Goal: Task Accomplishment & Management: Manage account settings

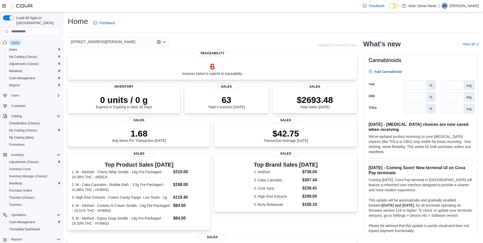
click at [13, 41] on span "Home" at bounding box center [15, 43] width 8 height 4
click at [27, 55] on span "My Catalog (Classic)" at bounding box center [23, 57] width 28 height 4
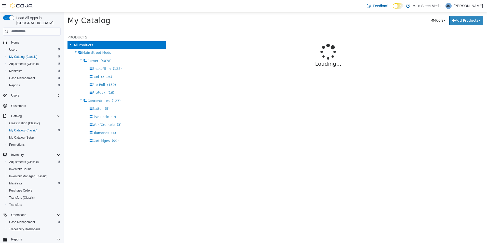
select select "**********"
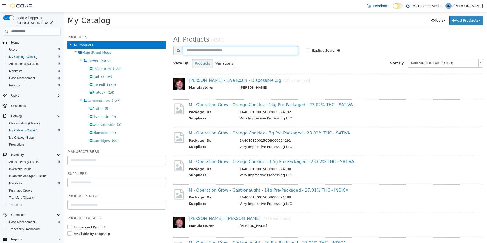
click at [210, 49] on input "text" at bounding box center [240, 50] width 115 height 9
type input "**********"
select select "**********"
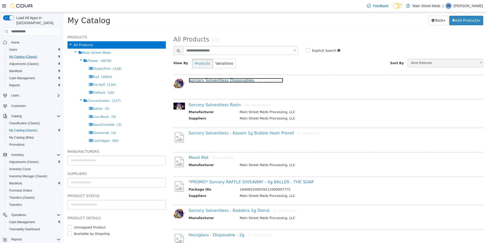
click at [224, 79] on link "Sorcery Solventless Disposables [43 variations]" at bounding box center [236, 80] width 95 height 5
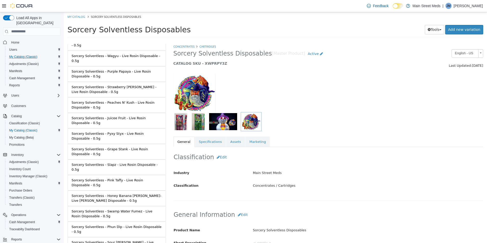
scroll to position [483, 0]
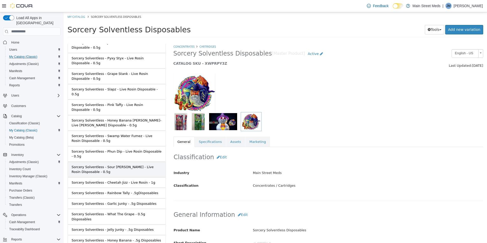
click at [121, 164] on div "Sorcery Solventless - Sour [PERSON_NAME] - Live Rosin Disposable - 0.5g" at bounding box center [117, 169] width 90 height 10
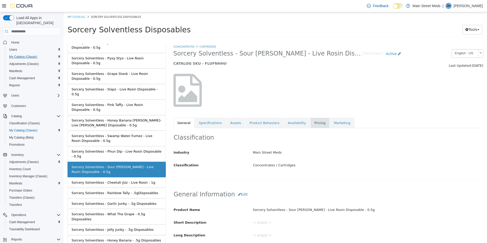
click at [312, 123] on link "Pricing" at bounding box center [319, 122] width 19 height 11
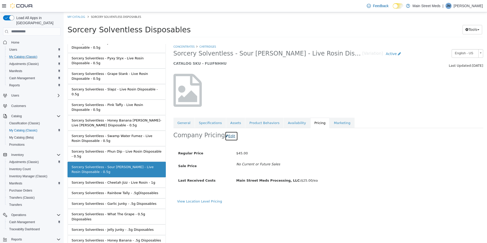
click at [226, 136] on button "Edit" at bounding box center [231, 135] width 13 height 9
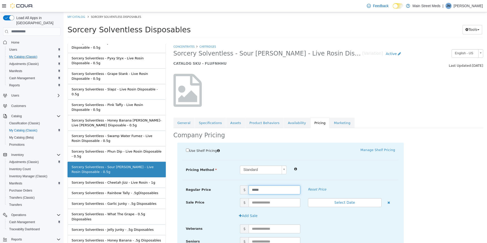
drag, startPoint x: 267, startPoint y: 192, endPoint x: 234, endPoint y: 189, distance: 33.0
click at [234, 189] on div "Regular Price $ ***** Reset Price" at bounding box center [290, 189] width 217 height 9
type input "**"
click at [316, 159] on div "Use Shelf Pricing    Manage Shelf Pricing Shelf Price Select a Shelf Price Shel…" at bounding box center [290, 222] width 227 height 160
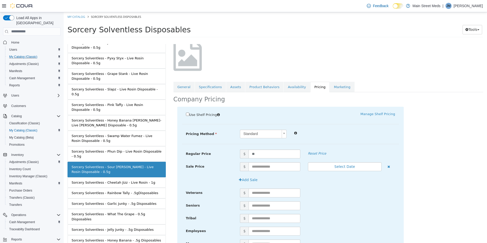
scroll to position [73, 0]
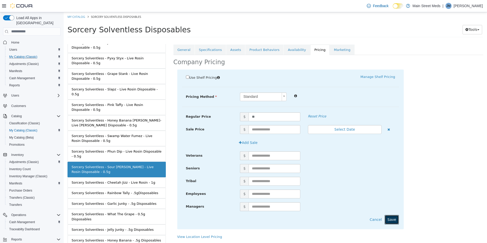
click at [395, 216] on button "Save" at bounding box center [392, 219] width 14 height 9
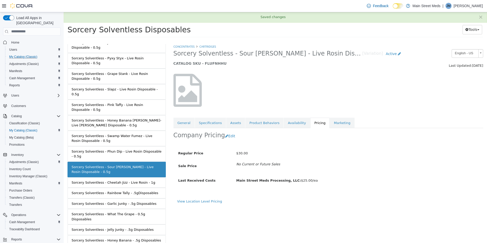
scroll to position [0, 0]
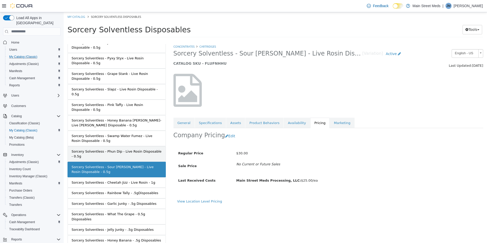
drag, startPoint x: 122, startPoint y: 146, endPoint x: 123, endPoint y: 141, distance: 4.2
click at [123, 146] on link "Sorcery Solventless - Phun Dip - Live Rosin Disposable - 0.5g" at bounding box center [117, 154] width 98 height 16
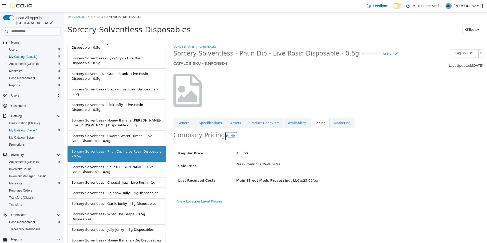
click at [228, 138] on button "Edit" at bounding box center [231, 135] width 13 height 9
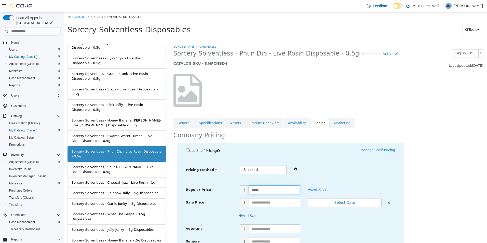
drag, startPoint x: 256, startPoint y: 186, endPoint x: 250, endPoint y: 182, distance: 7.5
click at [245, 182] on div "Use Shelf Pricing    Manage Shelf Pricing Shelf Price Select a Shelf Price Shel…" at bounding box center [290, 222] width 227 height 160
type input "**"
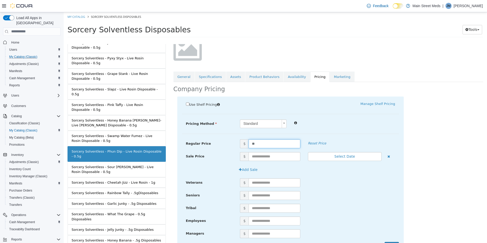
scroll to position [73, 0]
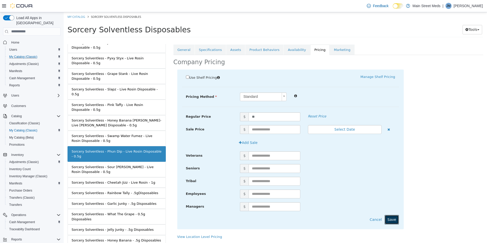
click at [388, 219] on button "Save" at bounding box center [392, 219] width 14 height 9
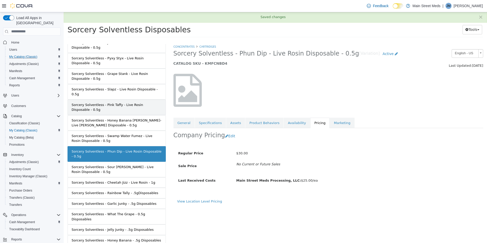
scroll to position [0, 0]
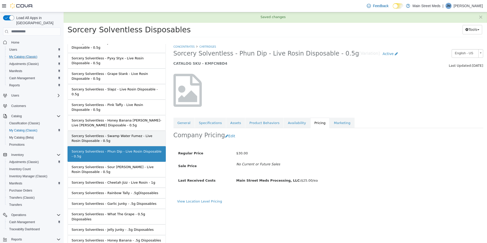
click at [123, 133] on div "Sorcery Solventless - Swamp Water Fumez - Live Rosin Disposable - 0.5g" at bounding box center [117, 138] width 90 height 10
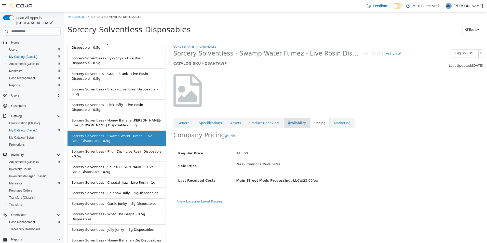
click at [284, 123] on link "Availability" at bounding box center [297, 122] width 26 height 11
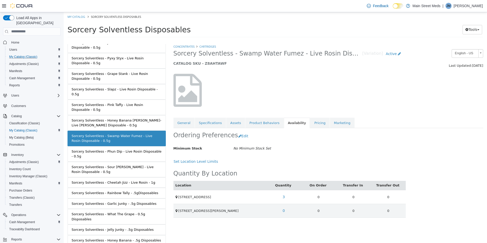
drag, startPoint x: 279, startPoint y: 123, endPoint x: 325, endPoint y: 98, distance: 52.1
click at [325, 98] on div at bounding box center [329, 90] width 318 height 44
click at [127, 238] on div "Sorcery Solventless - Honey Banana - .5g Disposables" at bounding box center [116, 240] width 89 height 5
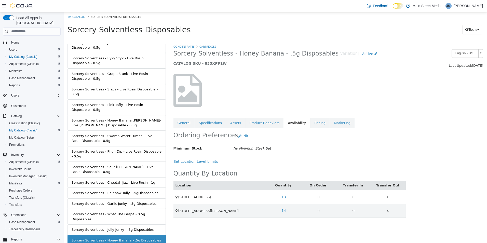
click at [236, 86] on div at bounding box center [223, 93] width 106 height 38
